Goal: Find specific page/section: Find specific page/section

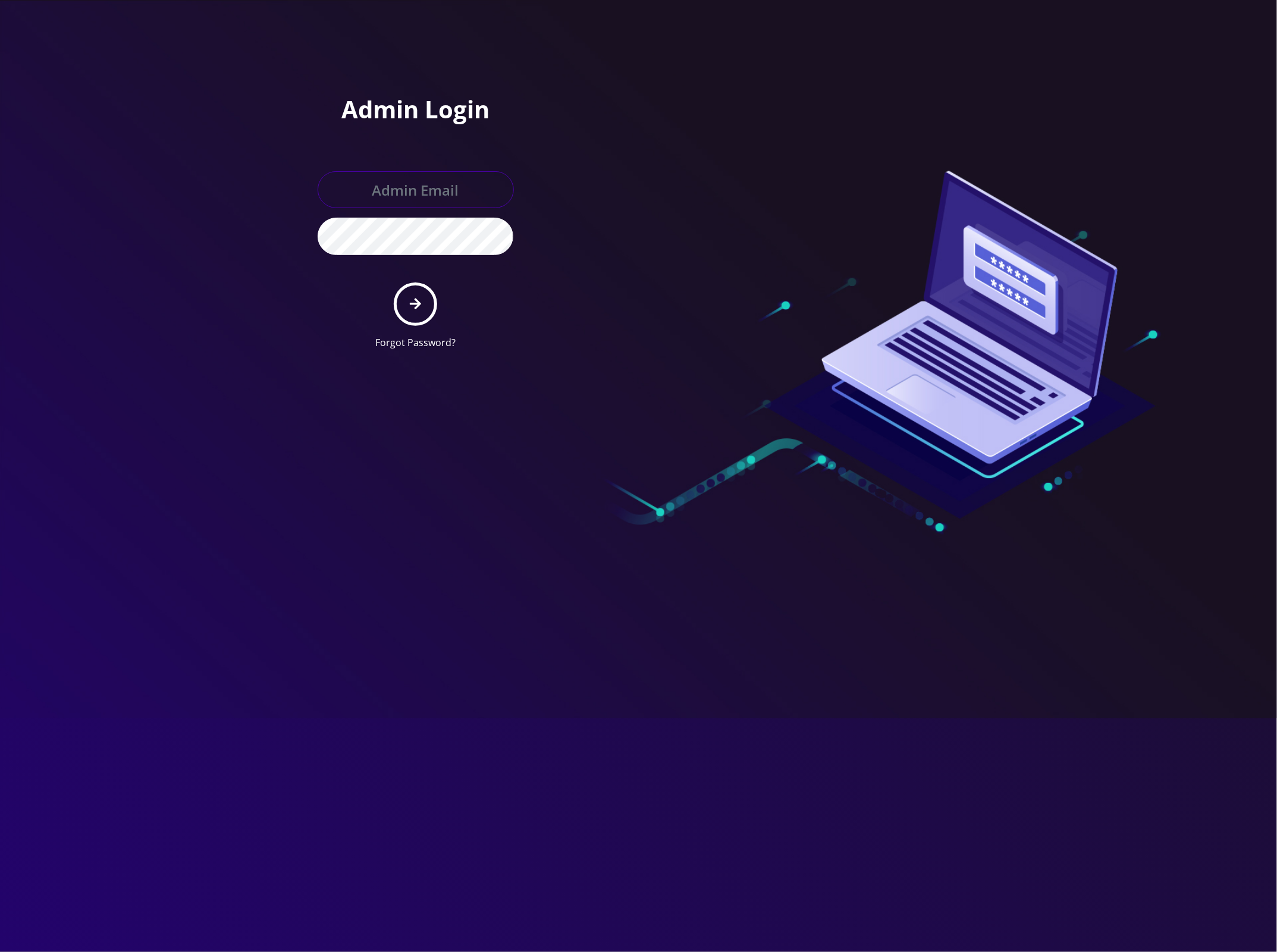
type input "master@britewireless.com"
click at [421, 304] on button "submit" at bounding box center [415, 304] width 43 height 43
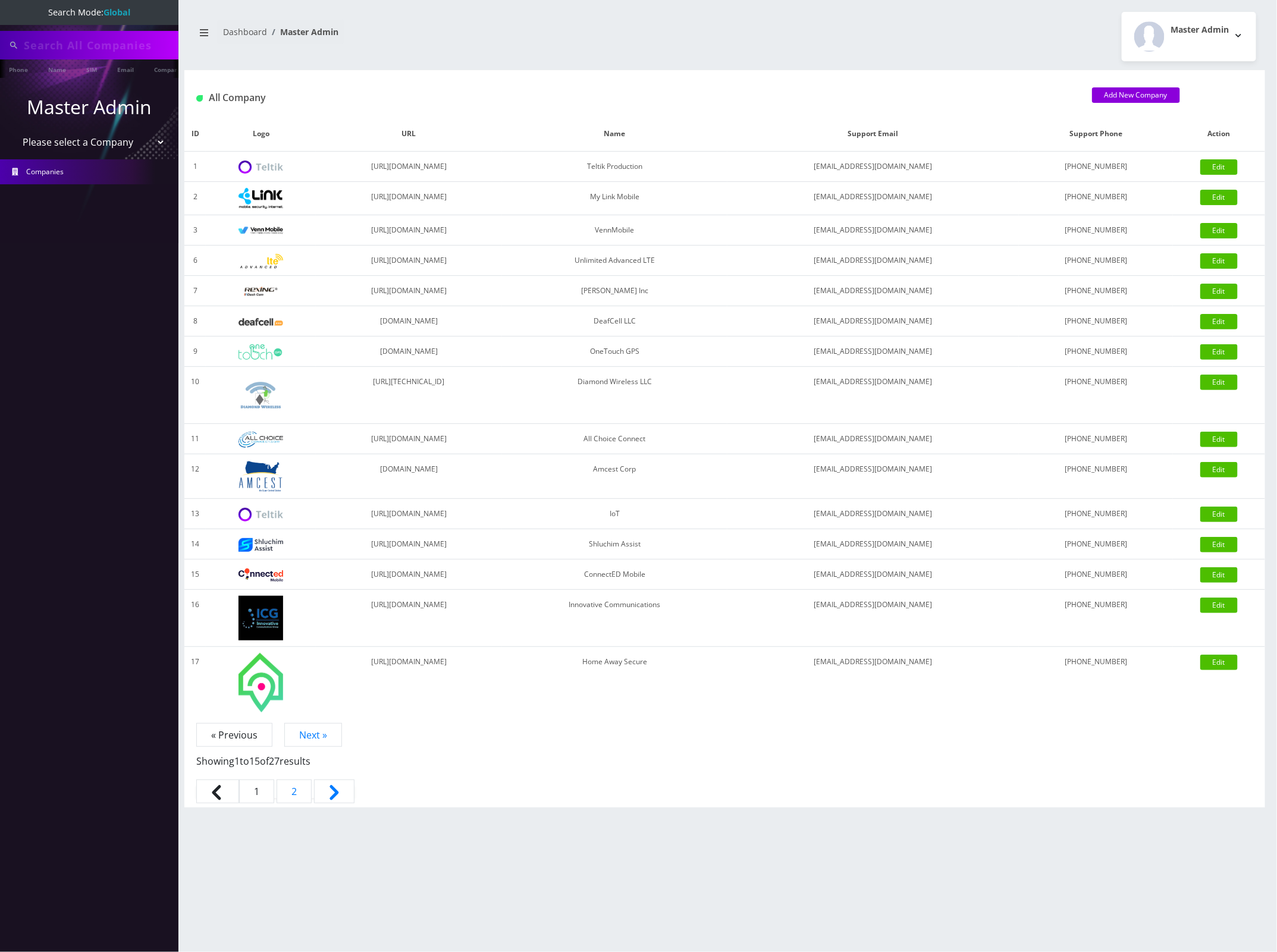
type input "[PERSON_NAME]"
click at [131, 143] on select "Please select a Company Teltik Production My Link Mobile VennMobile Unlimited A…" at bounding box center [89, 143] width 152 height 22
select select "13"
click at [14, 132] on select "Please select a Company Teltik Production My Link Mobile VennMobile Unlimited A…" at bounding box center [89, 143] width 152 height 22
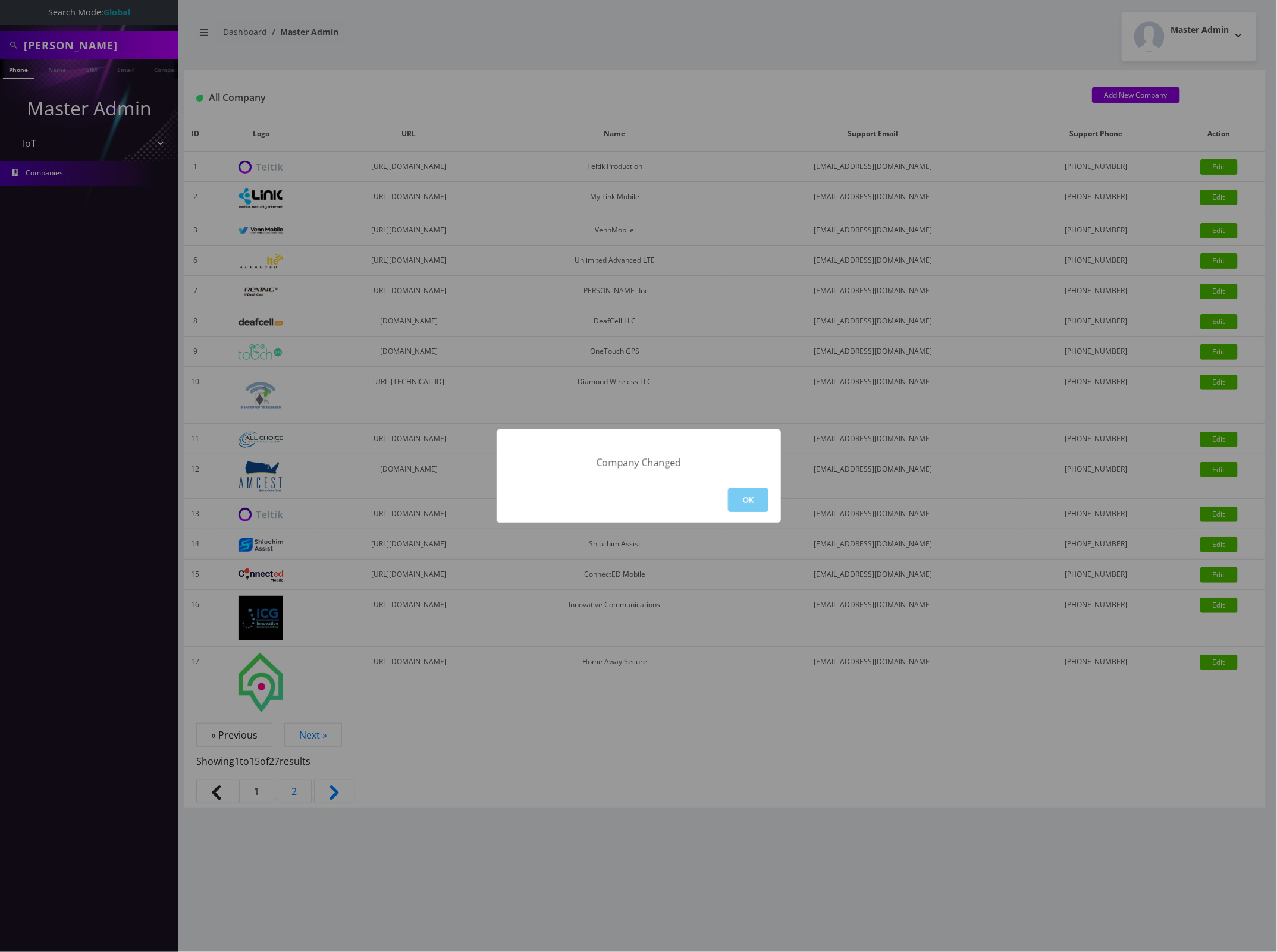
click at [740, 498] on button "OK" at bounding box center [747, 499] width 41 height 24
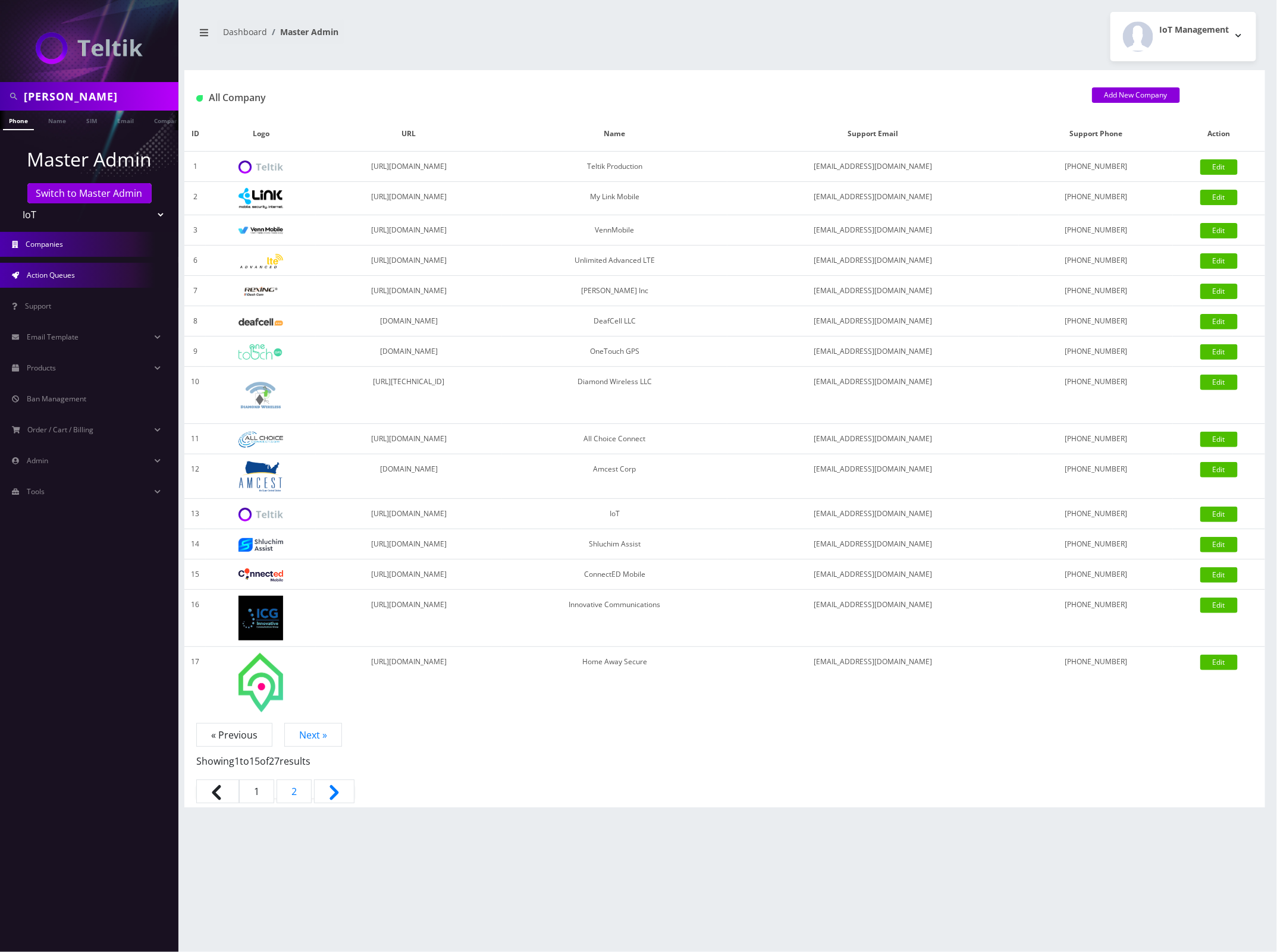
click at [65, 277] on span "Action Queues" at bounding box center [51, 275] width 48 height 10
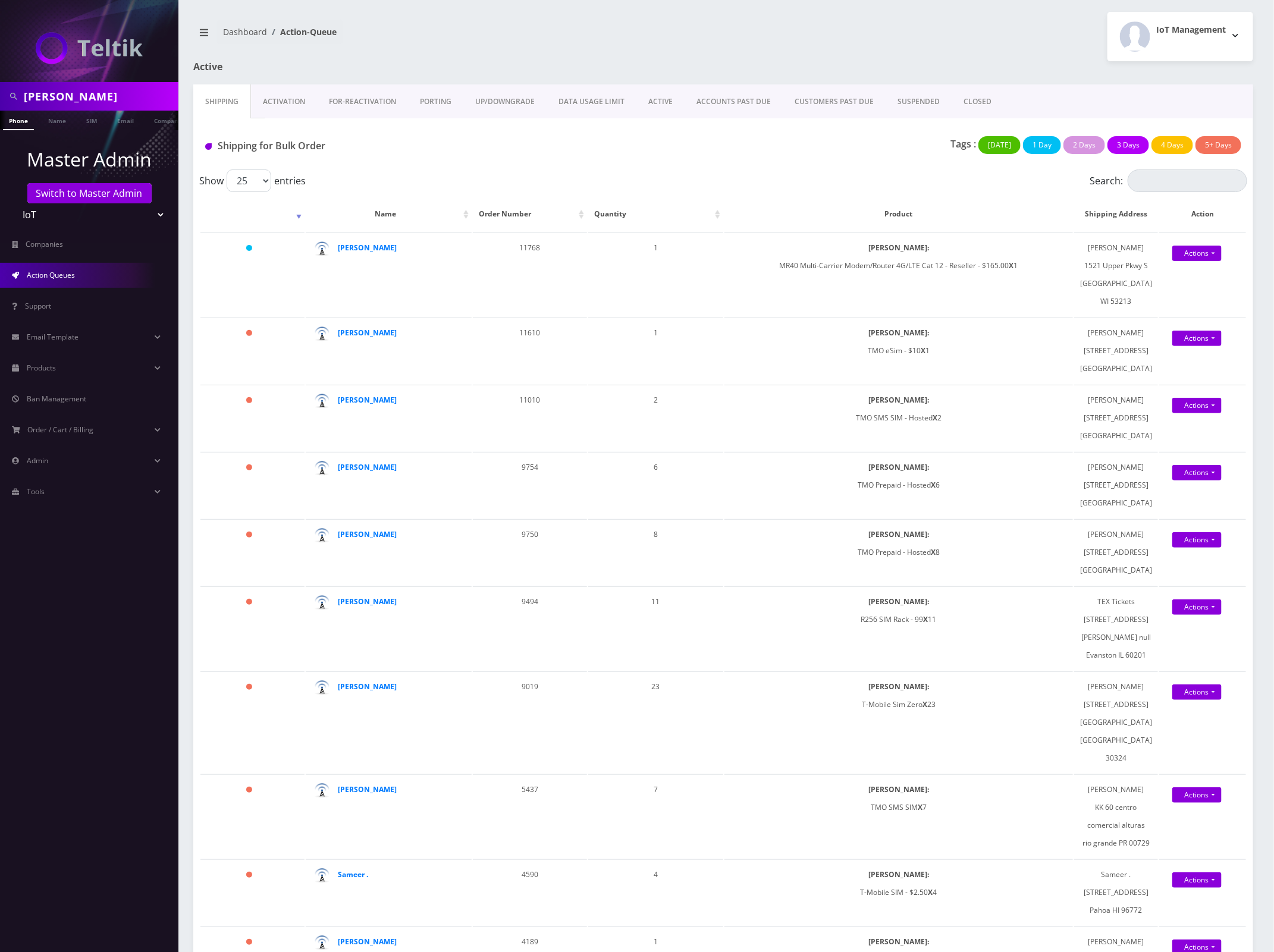
click at [303, 105] on link "Activation" at bounding box center [284, 102] width 66 height 35
